Goal: Task Accomplishment & Management: Manage account settings

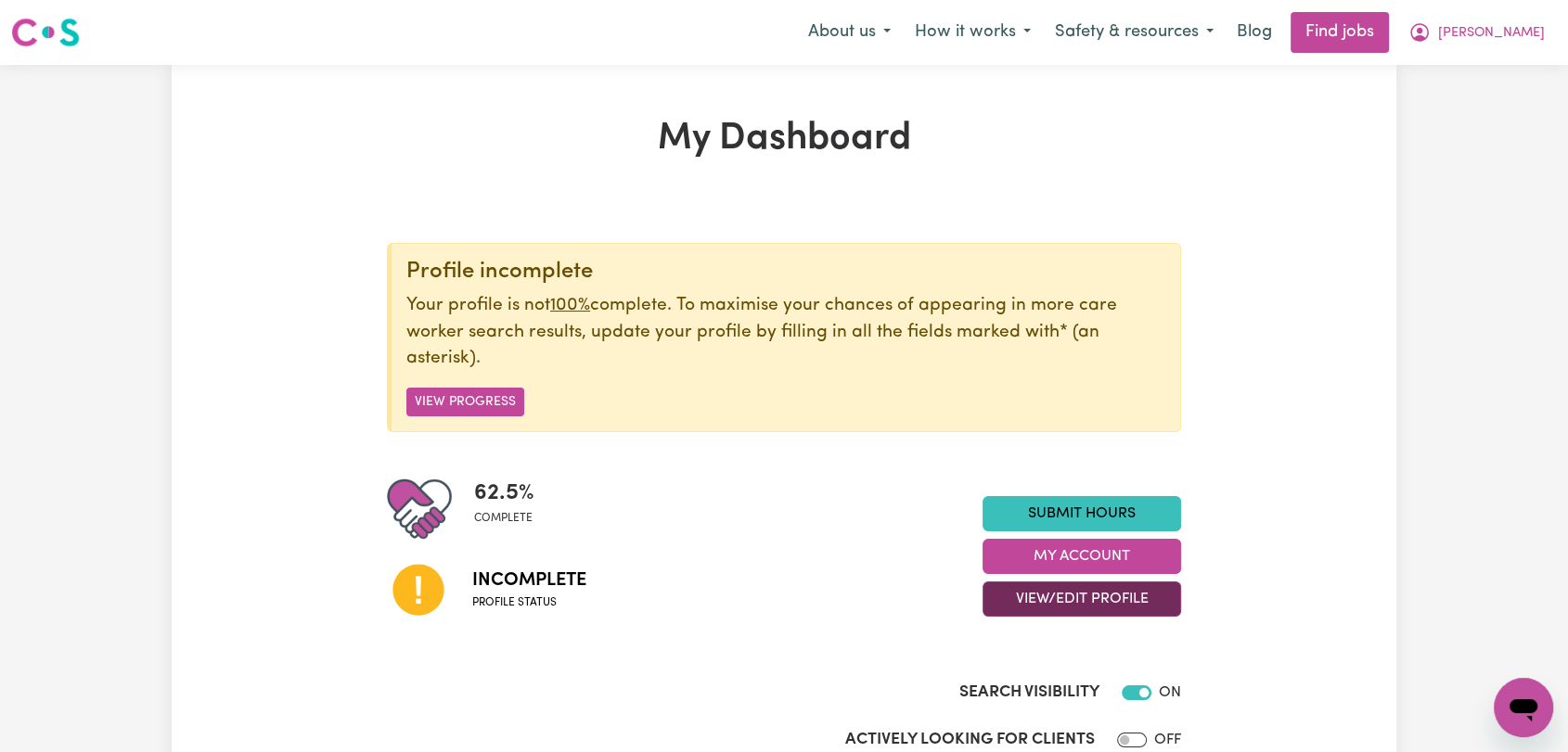
click at [1084, 593] on button "View/Edit Profile" at bounding box center [1082, 599] width 198 height 35
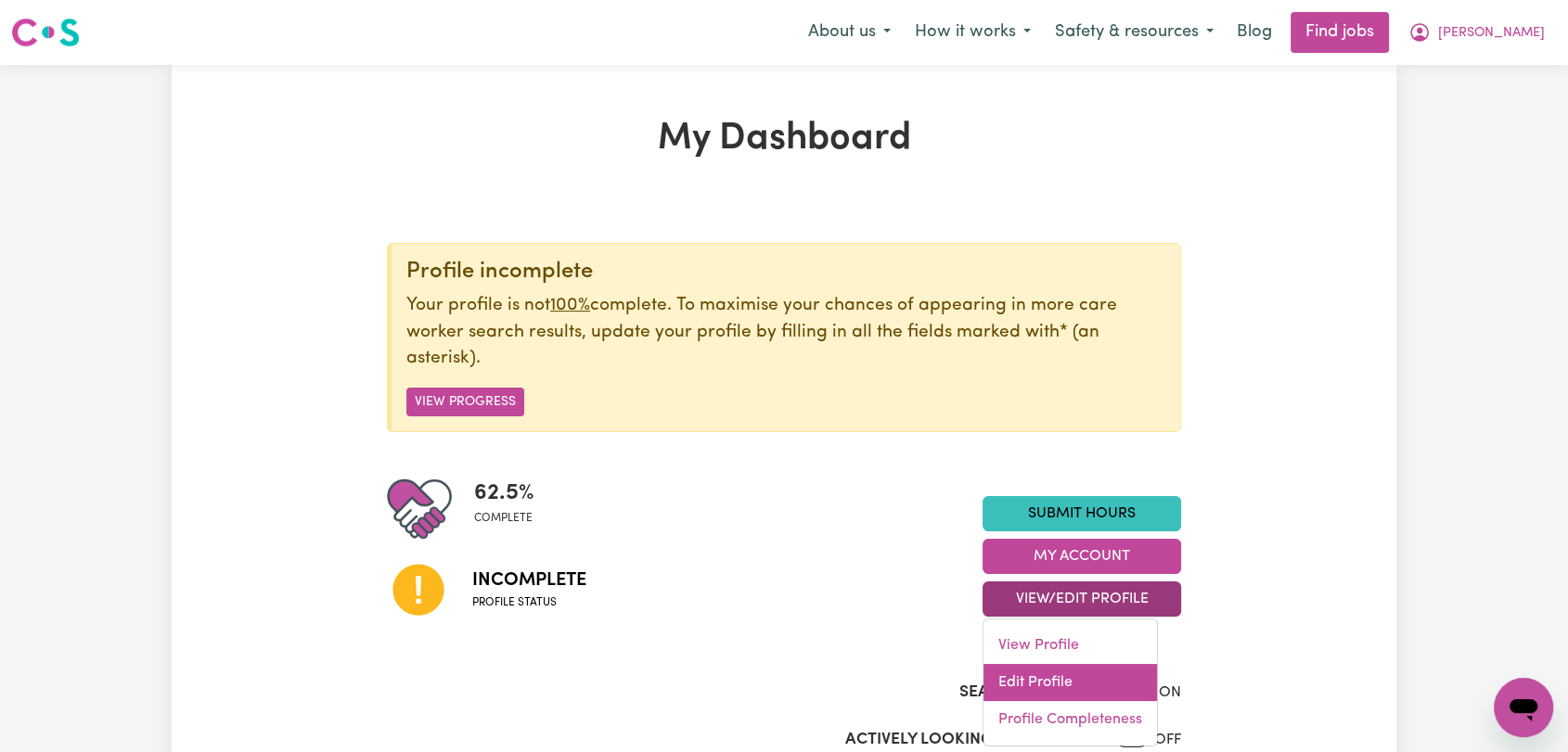
click at [1053, 675] on link "Edit Profile" at bounding box center [1070, 683] width 173 height 37
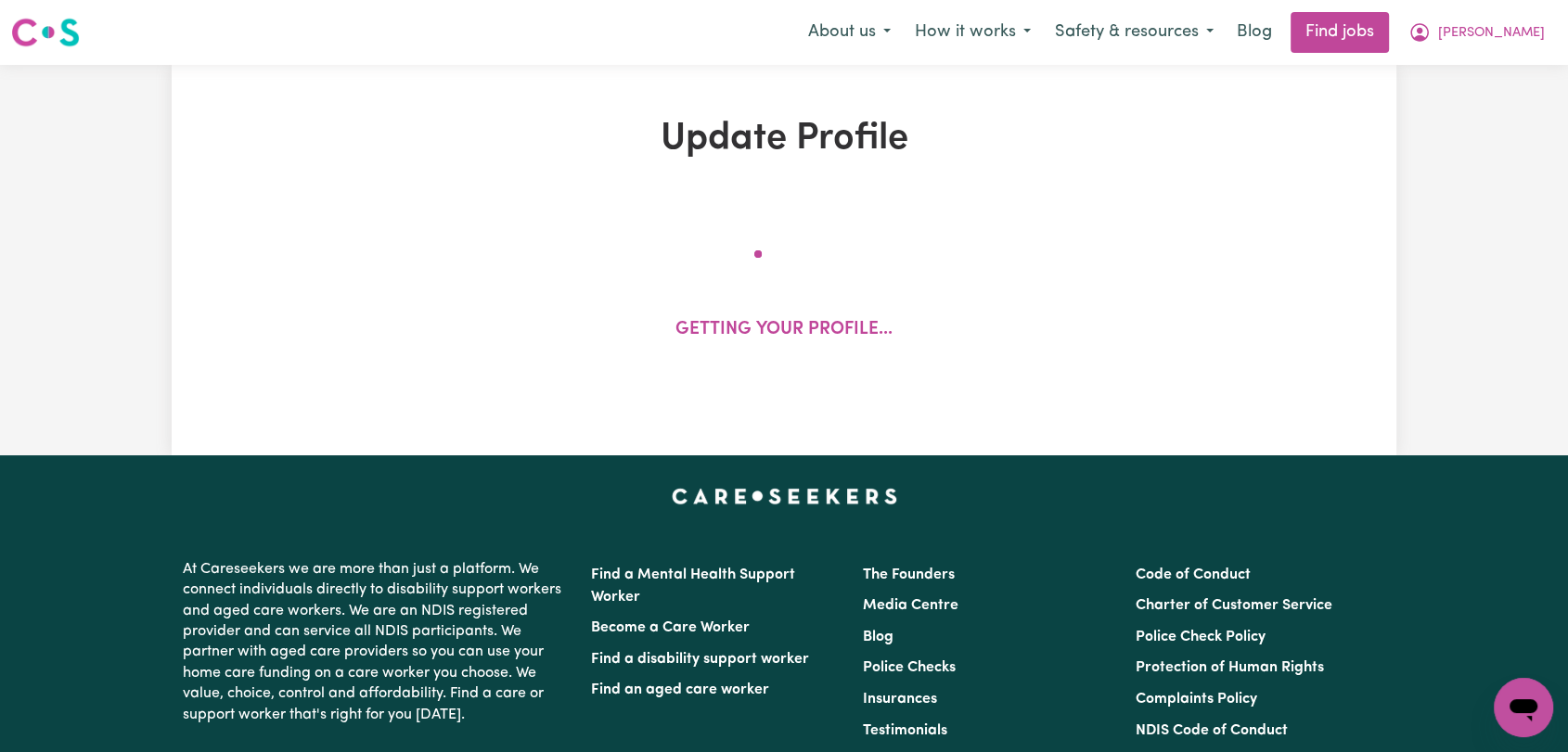
select select "[DEMOGRAPHIC_DATA]"
select select "Student Visa"
select select "Studying a healthcare related degree or qualification"
select select "40"
select select "50"
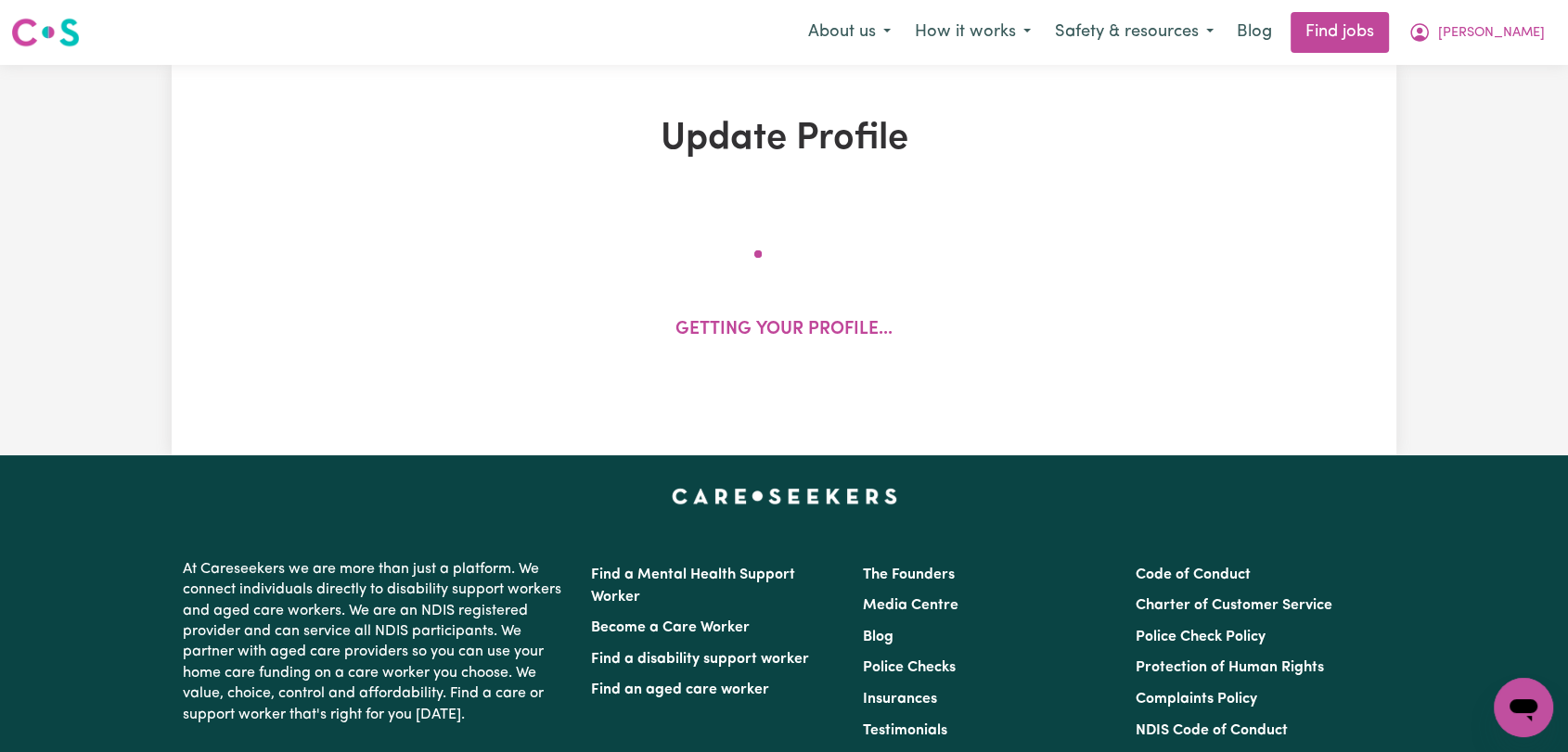
select select "52"
select select "60"
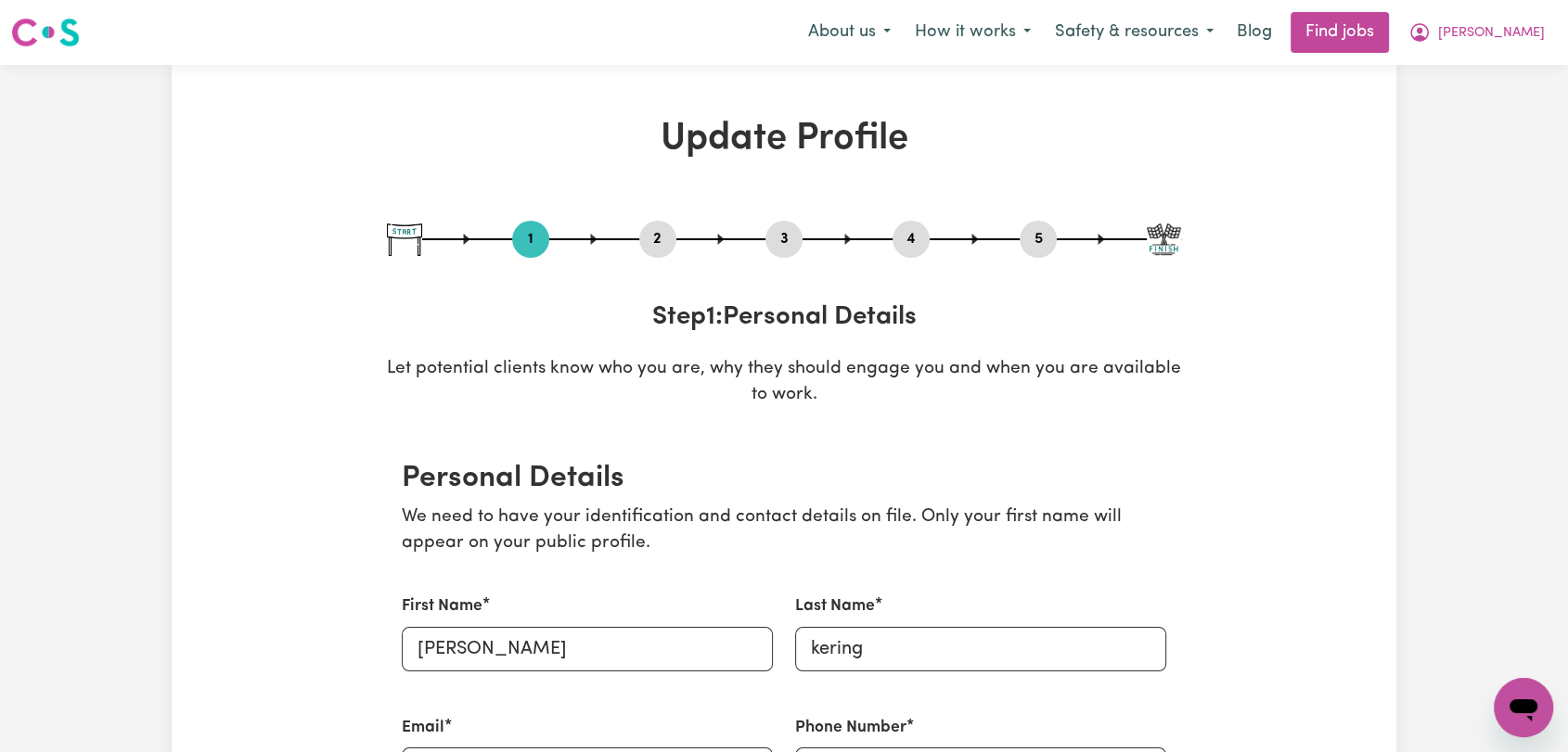
click at [778, 231] on button "3" at bounding box center [784, 239] width 37 height 24
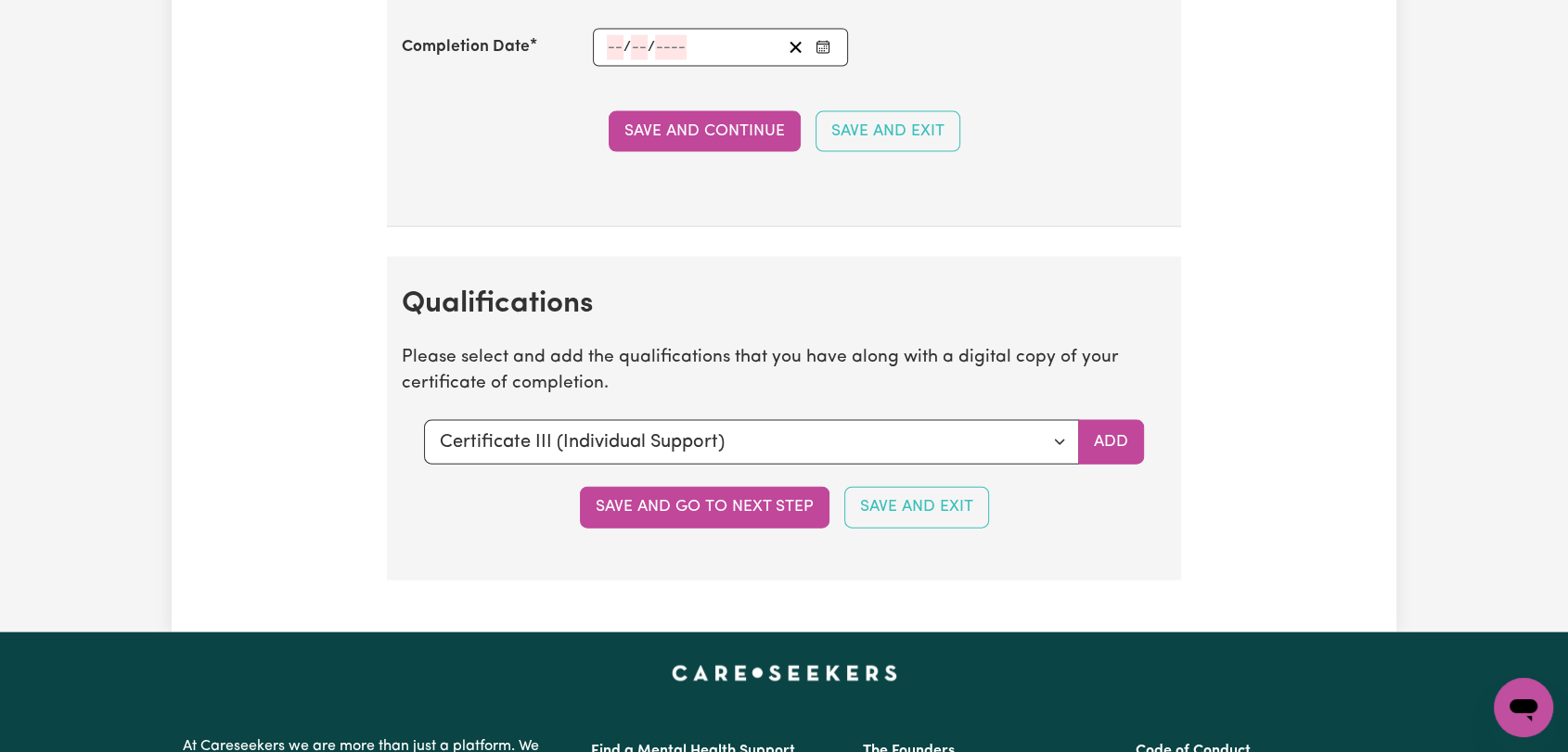
scroll to position [4226, 0]
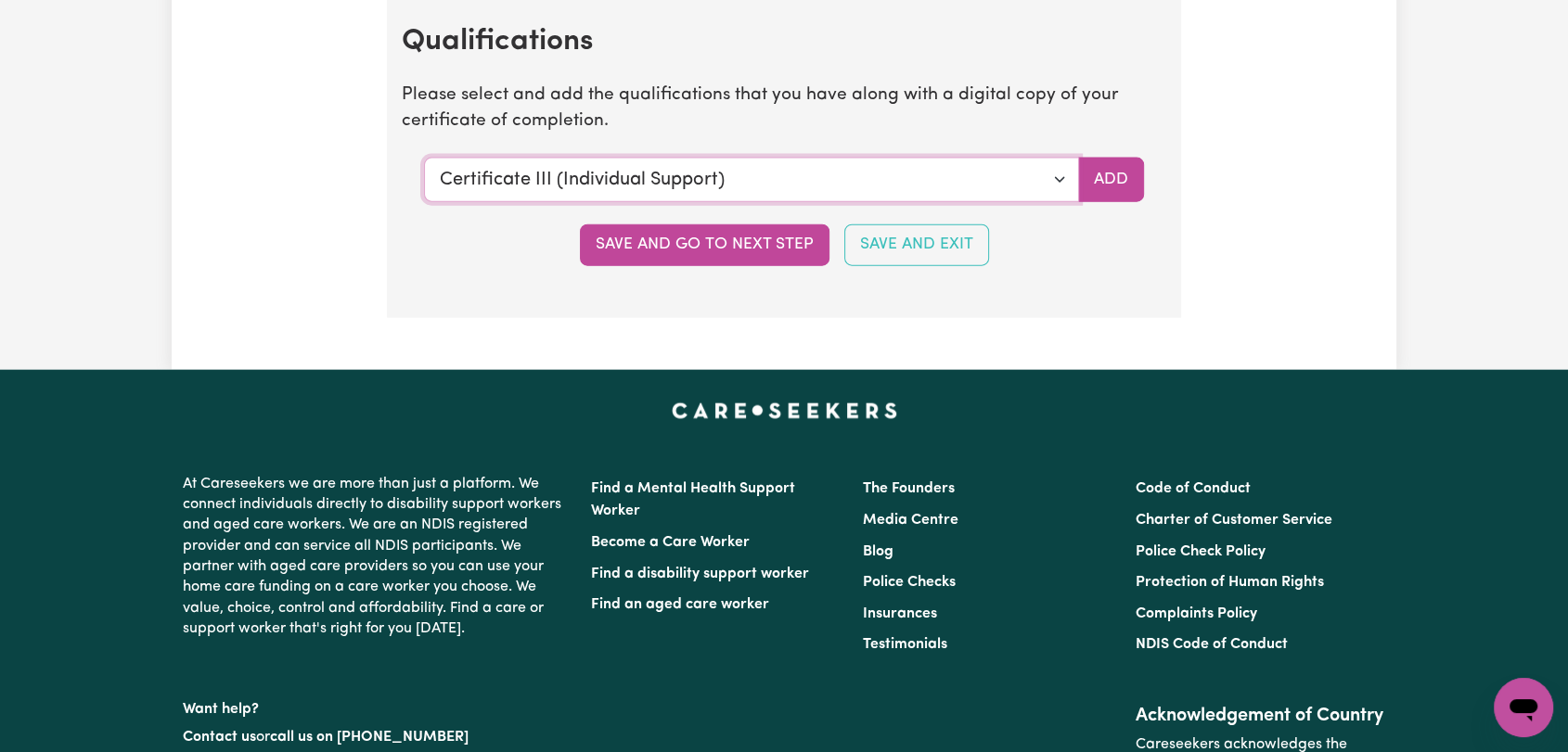
click at [1061, 170] on select "Select a qualification to add... Certificate III (Individual Support) Certifica…" at bounding box center [751, 180] width 655 height 45
select select "Manual Handling"
click at [424, 158] on select "Select a qualification to add... Certificate III (Individual Support) Certifica…" at bounding box center [751, 180] width 655 height 45
click at [1089, 176] on button "Add" at bounding box center [1111, 180] width 66 height 45
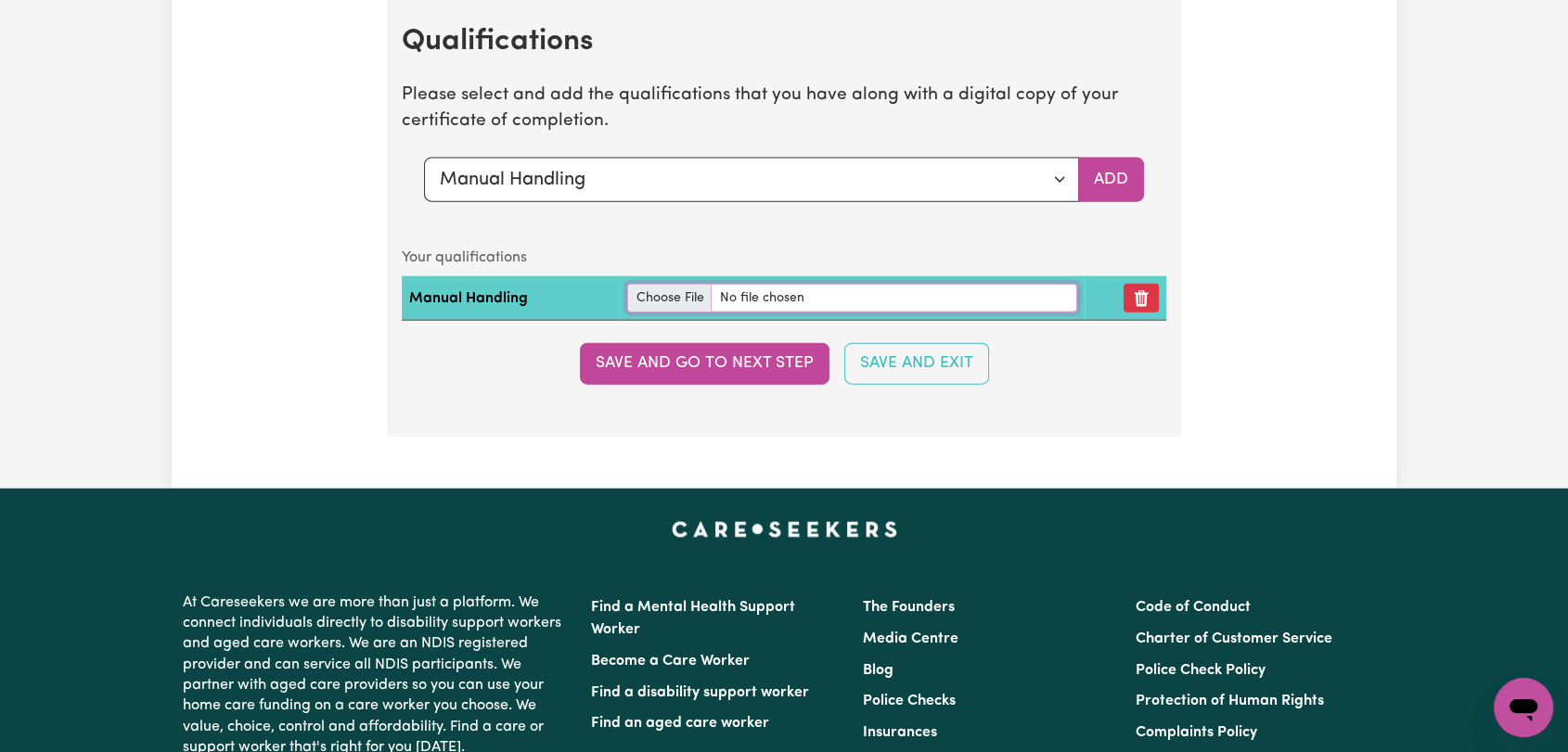
click at [671, 294] on input "file" at bounding box center [852, 299] width 449 height 29
type input "C:\fakepath\[PERSON_NAME] - Manual Handling Certificate --.pdf"
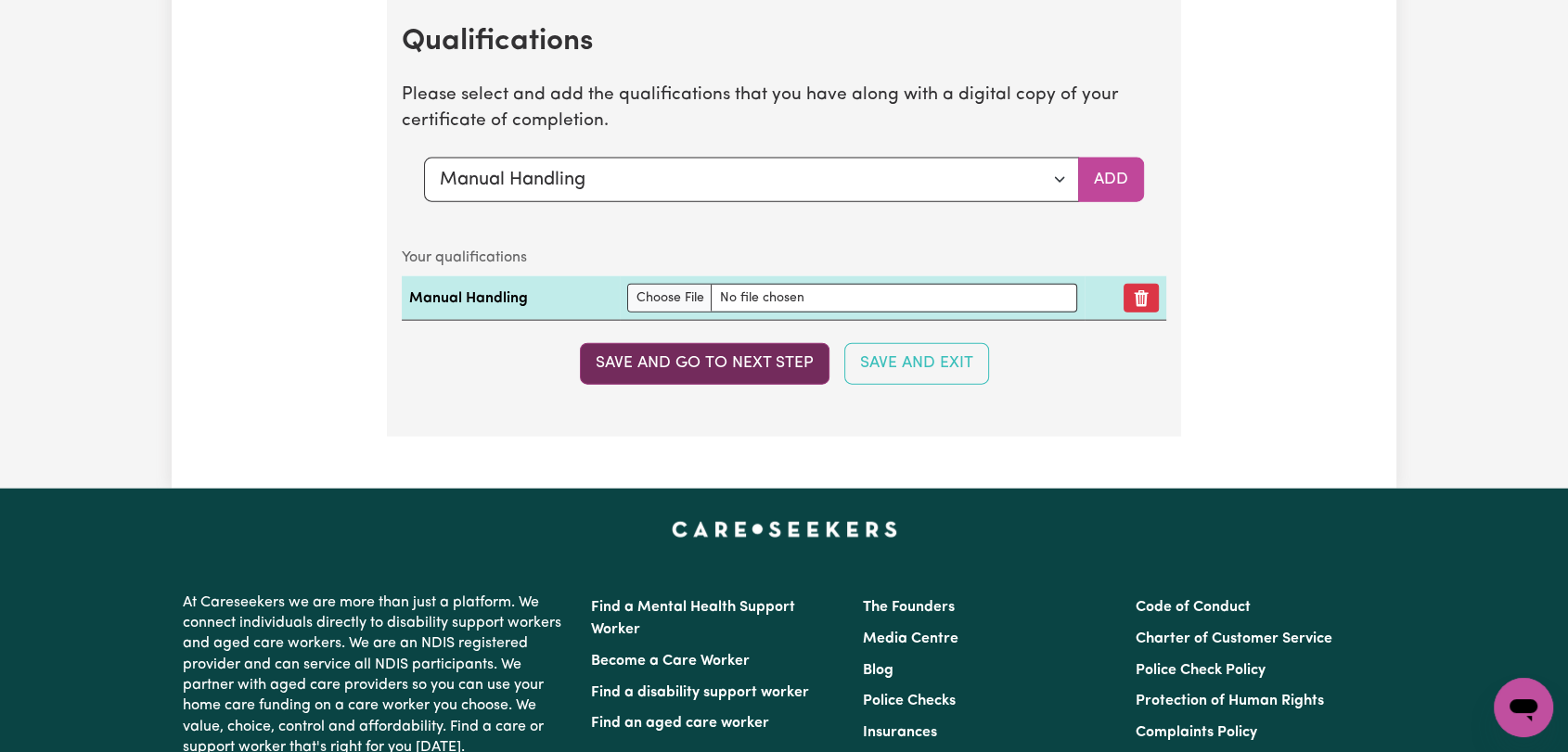
click at [778, 363] on button "Save and go to next step" at bounding box center [704, 364] width 250 height 41
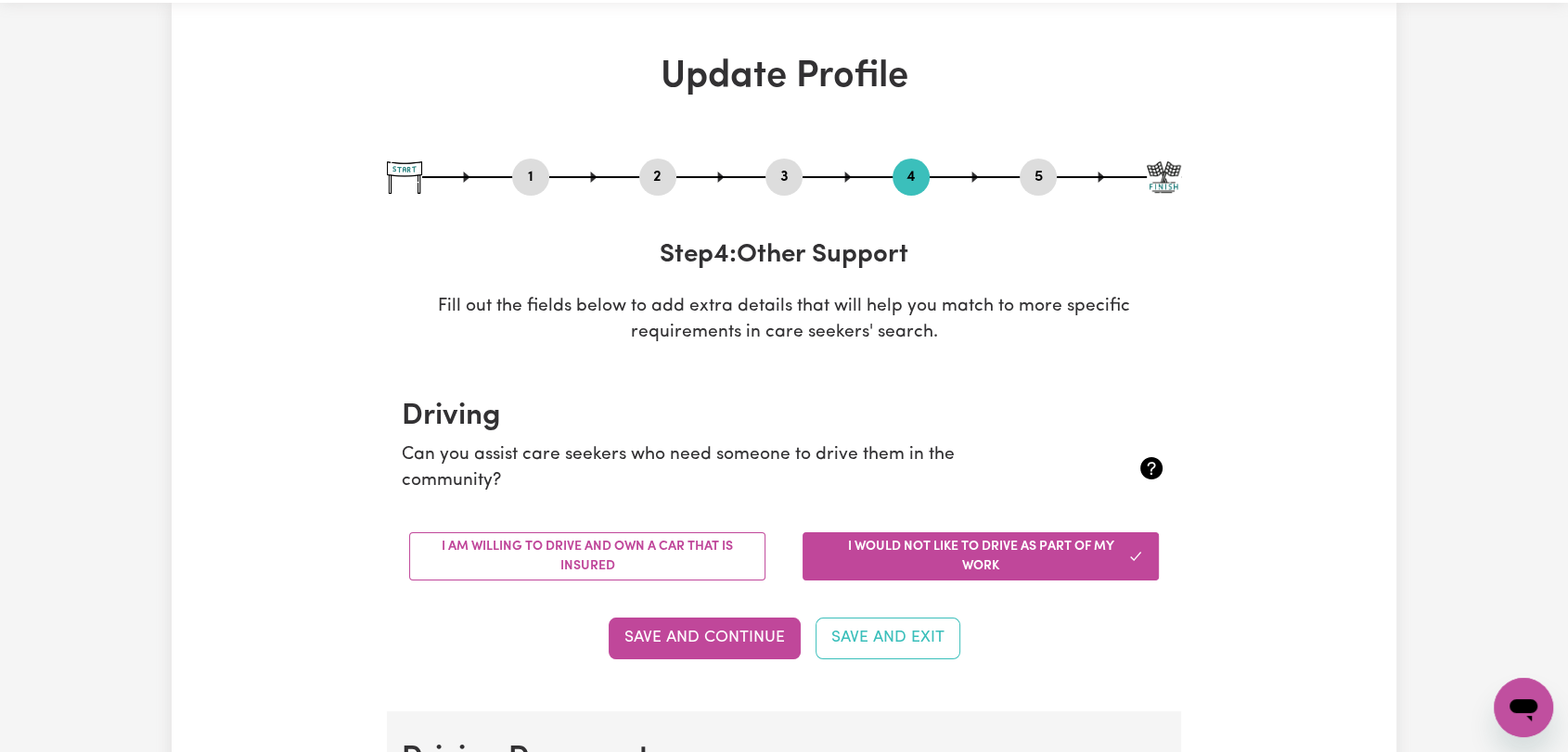
scroll to position [0, 0]
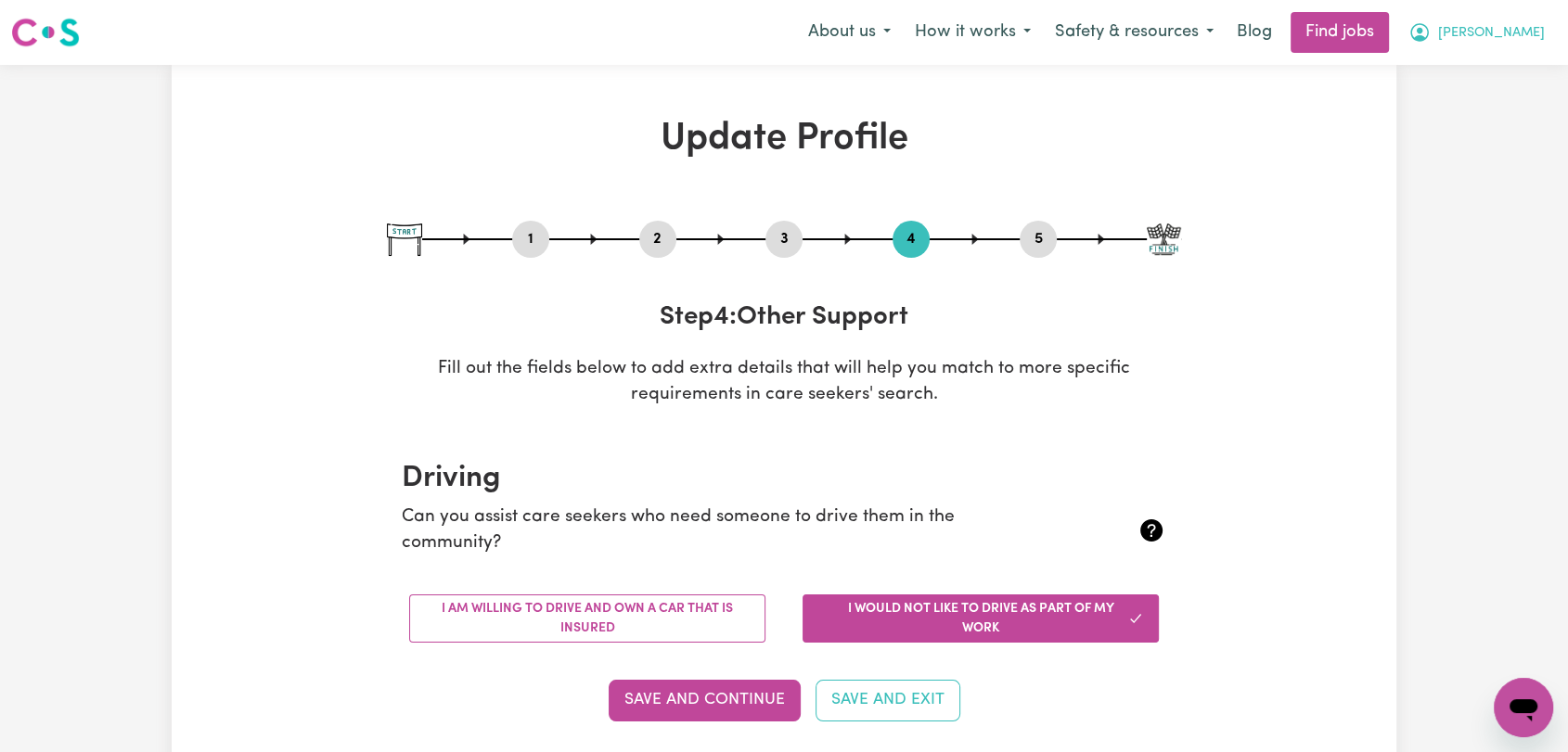
click at [1533, 43] on span "[PERSON_NAME]" at bounding box center [1491, 33] width 107 height 20
click at [1495, 148] on link "Logout" at bounding box center [1482, 142] width 147 height 35
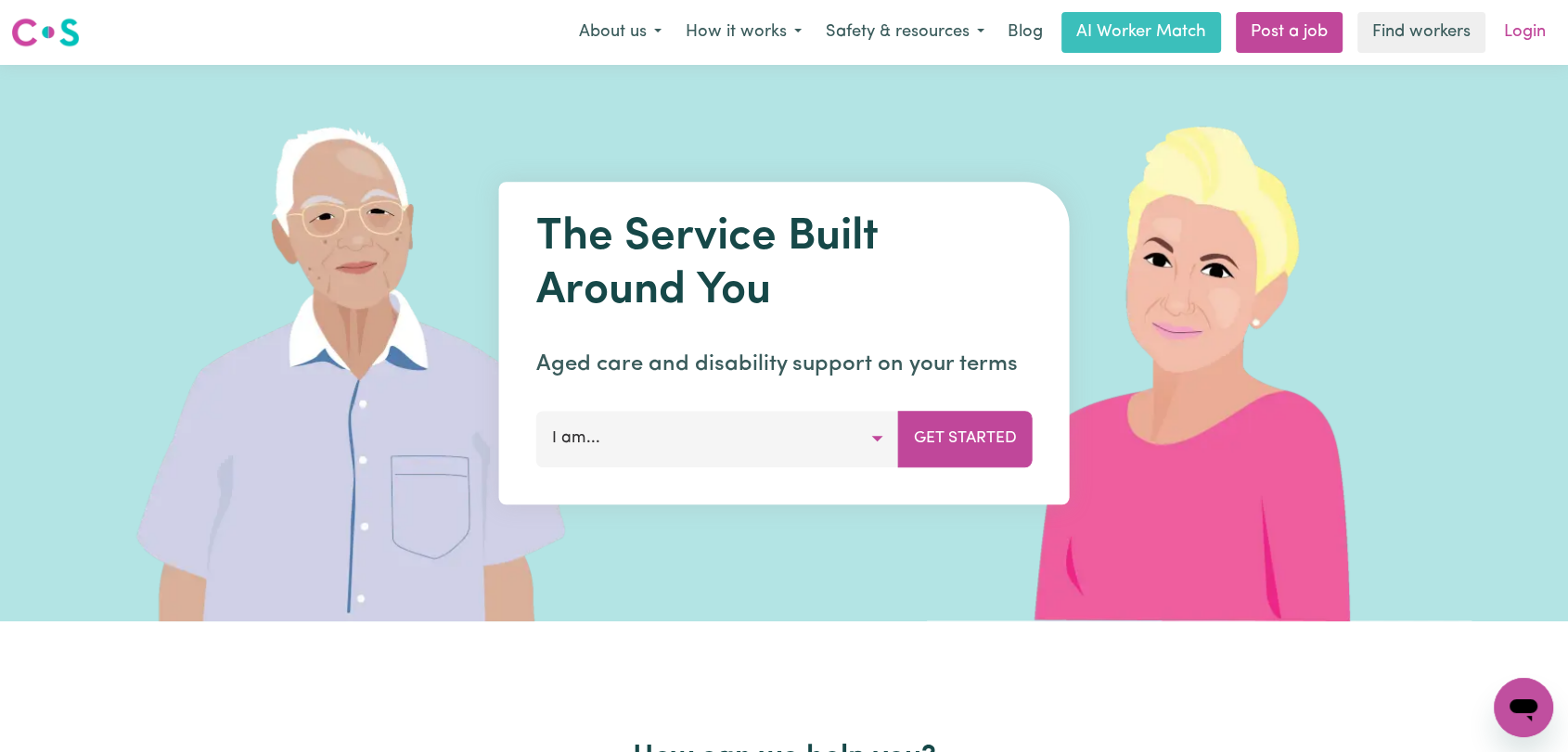
click at [1539, 41] on link "Login" at bounding box center [1525, 32] width 64 height 41
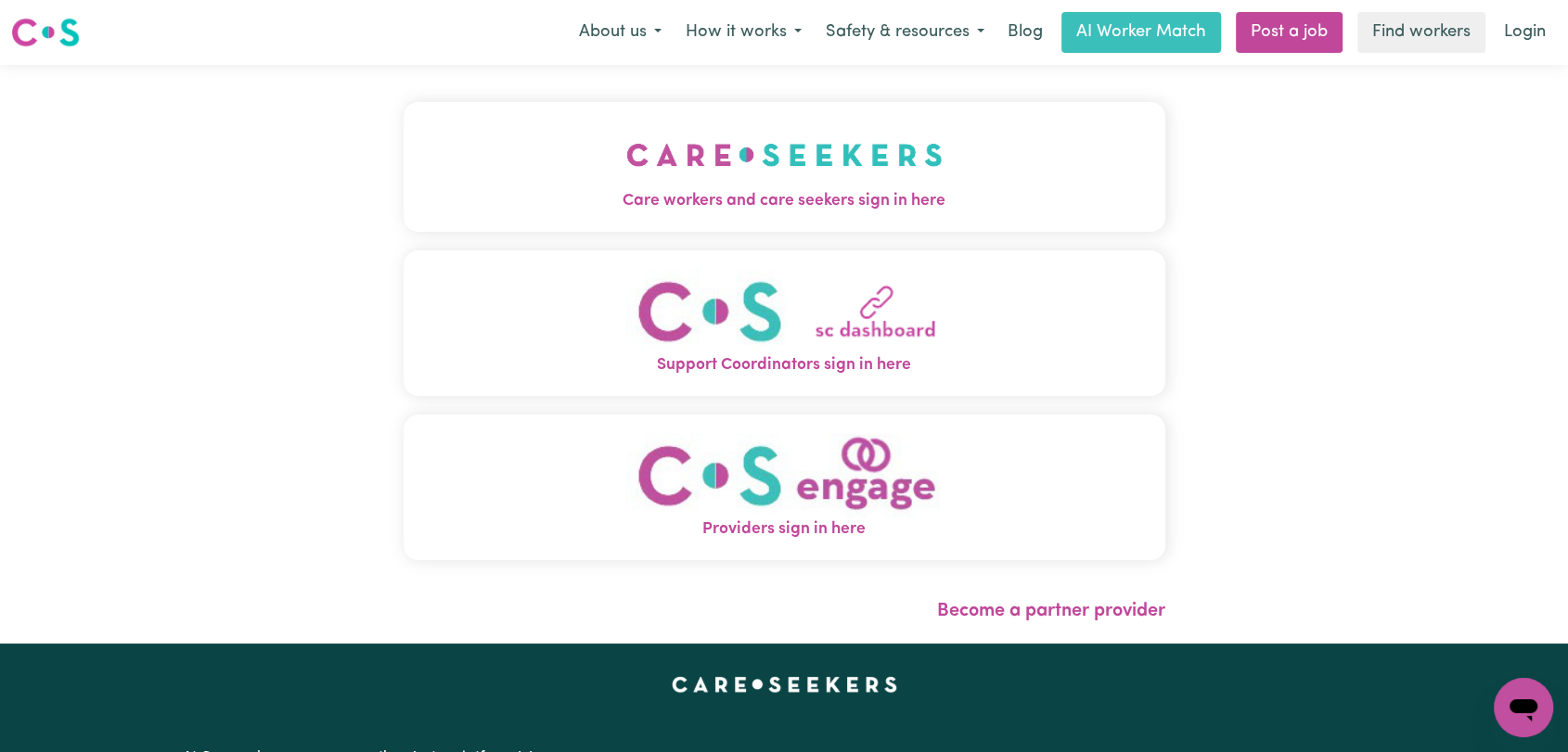
click at [658, 177] on img "Care workers and care seekers sign in here" at bounding box center [784, 155] width 316 height 69
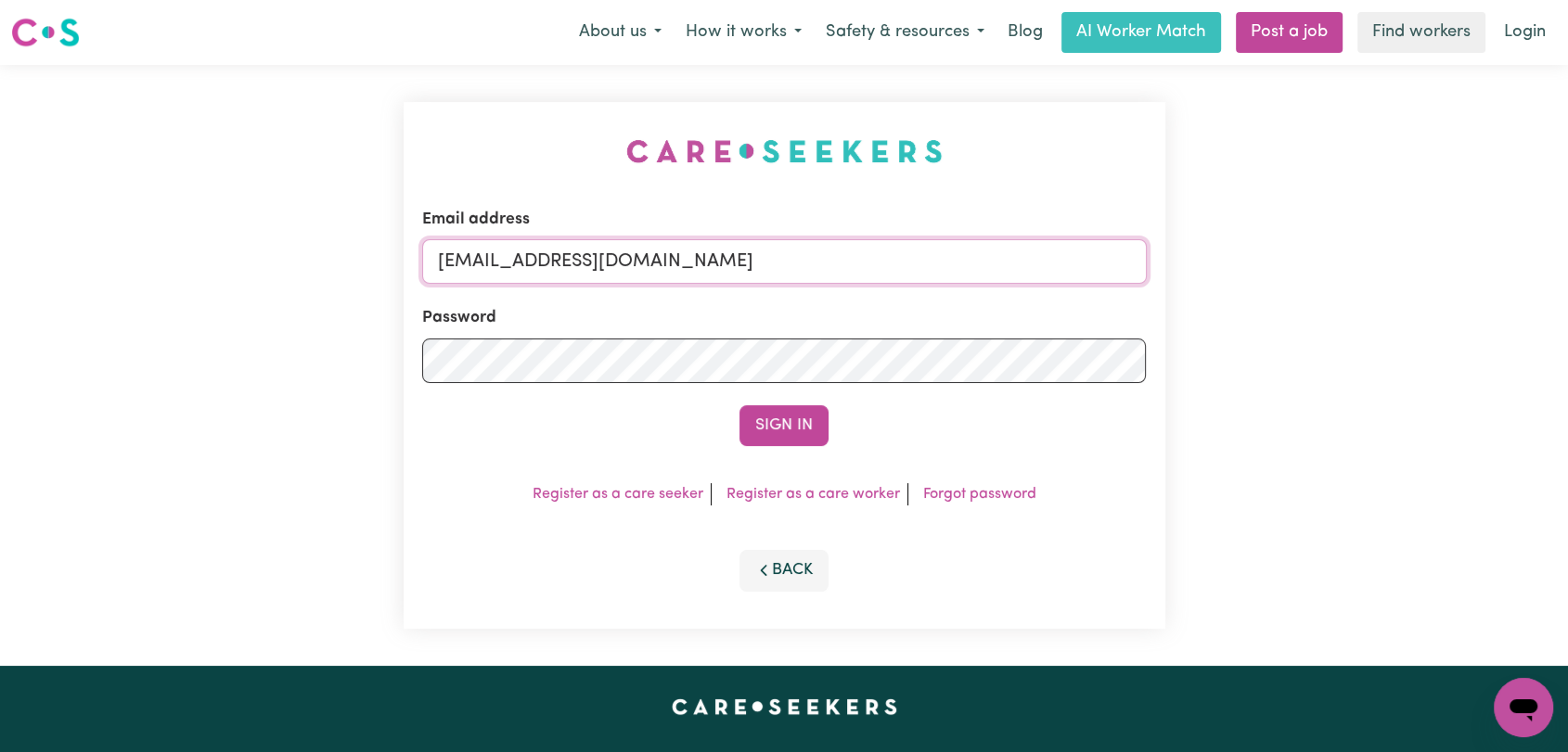
click at [856, 269] on input "[EMAIL_ADDRESS][DOMAIN_NAME]" at bounding box center [784, 262] width 725 height 45
drag, startPoint x: 534, startPoint y: 265, endPoint x: 793, endPoint y: 235, distance: 260.7
click at [793, 235] on div "Email address Superuser~[EMAIL_ADDRESS][DOMAIN_NAME]" at bounding box center [784, 246] width 725 height 76
type input "Superuser~[EMAIL_ADDRESS][DOMAIN_NAME]"
click at [782, 432] on button "Sign In" at bounding box center [784, 426] width 89 height 41
